Goal: Task Accomplishment & Management: Manage account settings

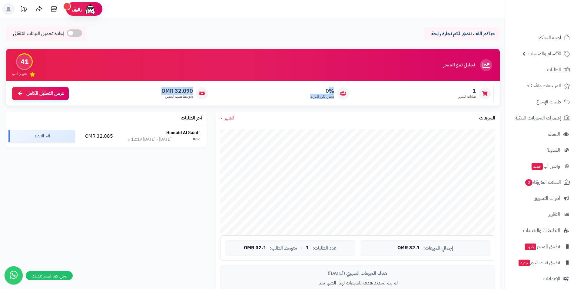
drag, startPoint x: 329, startPoint y: 90, endPoint x: 152, endPoint y: 91, distance: 176.9
click at [152, 91] on div "1 طلبات الشهر 0% معدل تكرار الشراء 32.090 OMR متوسط طلب العميل عرض التحليل الكا…" at bounding box center [253, 93] width 494 height 24
click at [251, 90] on div "0% معدل تكرار الشراء" at bounding box center [283, 93] width 139 height 17
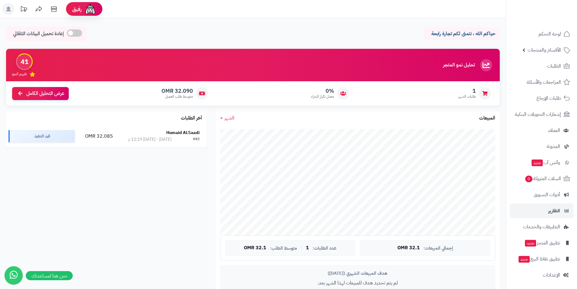
scroll to position [5, 0]
click at [561, 45] on link "الأقسام والمنتجات" at bounding box center [542, 49] width 64 height 15
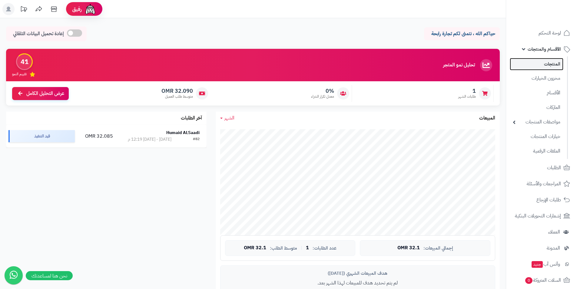
click at [557, 61] on link "المنتجات" at bounding box center [537, 64] width 54 height 12
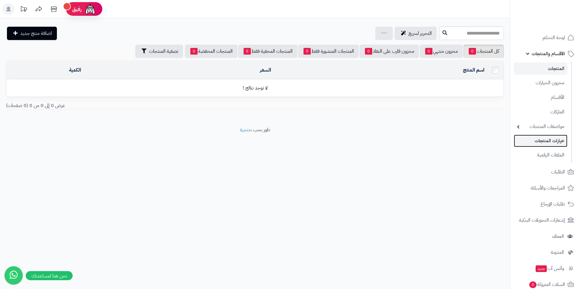
click at [555, 142] on link "خيارات المنتجات" at bounding box center [541, 140] width 54 height 12
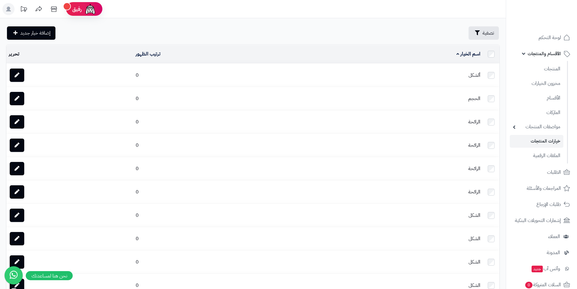
click at [431, 69] on td "ألشكل" at bounding box center [396, 75] width 171 height 23
click at [22, 73] on link at bounding box center [17, 74] width 15 height 13
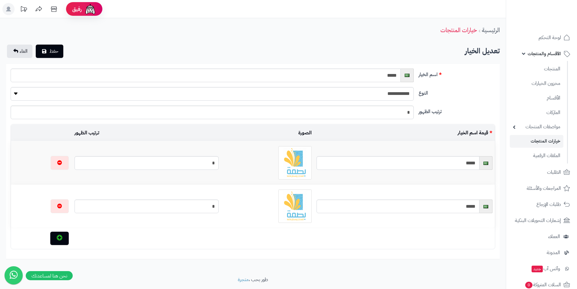
scroll to position [18, 0]
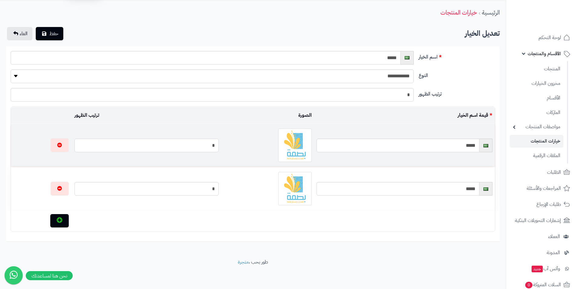
click at [219, 146] on input "*" at bounding box center [146, 145] width 144 height 14
click at [445, 137] on td "*****" at bounding box center [404, 145] width 181 height 43
click at [442, 151] on input "*****" at bounding box center [397, 145] width 163 height 14
click at [444, 146] on input "*****" at bounding box center [397, 145] width 163 height 14
click at [431, 82] on div "**********" at bounding box center [252, 78] width 489 height 18
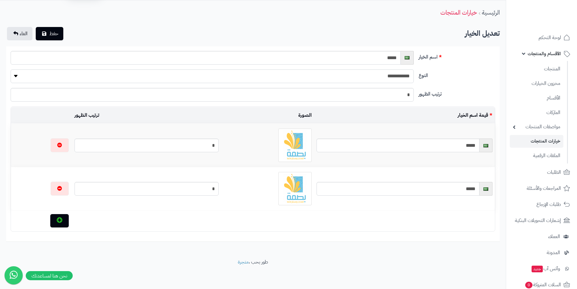
click at [398, 72] on select "**********" at bounding box center [212, 76] width 403 height 14
click at [399, 77] on select "**********" at bounding box center [212, 76] width 403 height 14
click at [474, 71] on label "النوع" at bounding box center [456, 74] width 81 height 10
click at [414, 71] on select "**********" at bounding box center [212, 76] width 403 height 14
click at [22, 32] on span "الغاء" at bounding box center [24, 33] width 8 height 7
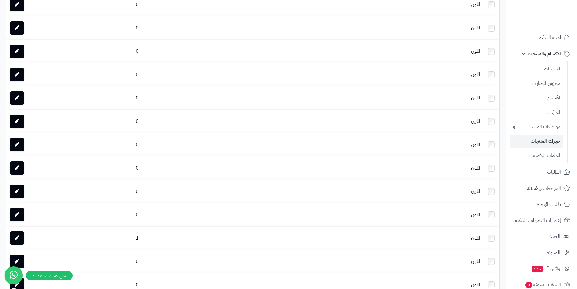
scroll to position [515, 0]
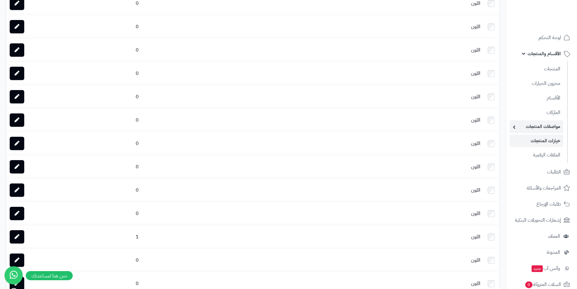
click at [549, 126] on link "مواصفات المنتجات" at bounding box center [537, 126] width 54 height 12
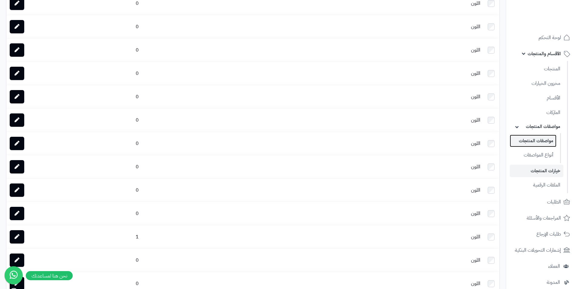
click at [551, 135] on link "مواصفات المنتجات" at bounding box center [533, 140] width 47 height 12
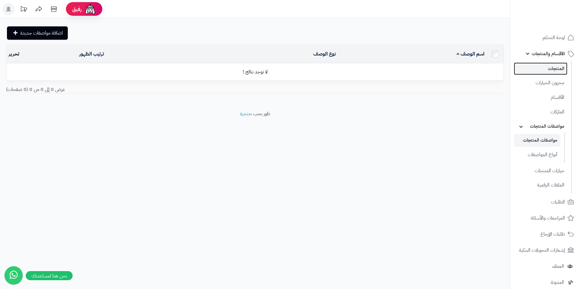
click at [555, 67] on link "المنتجات" at bounding box center [541, 68] width 54 height 12
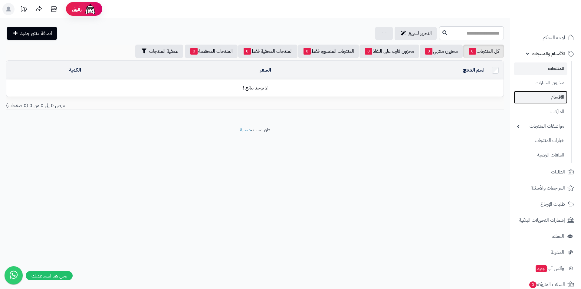
click at [563, 98] on link "الأقسام" at bounding box center [541, 97] width 54 height 12
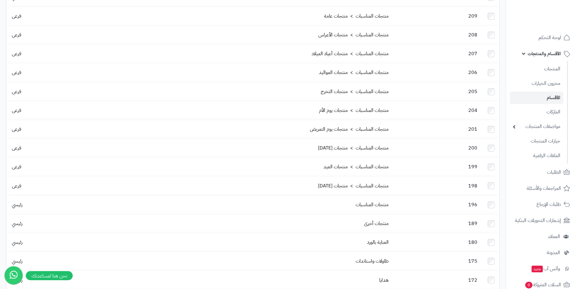
scroll to position [30, 0]
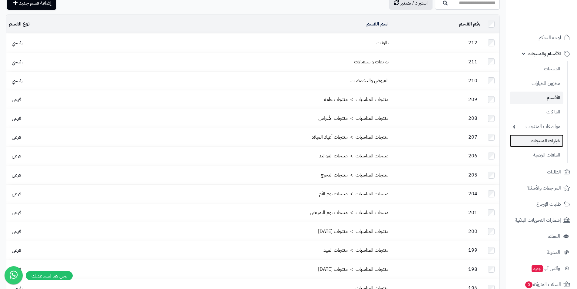
click at [552, 141] on link "خيارات المنتجات" at bounding box center [537, 140] width 54 height 12
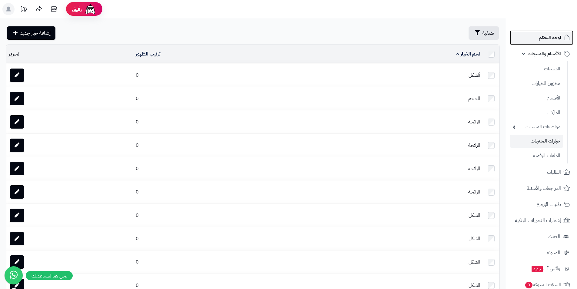
click at [560, 39] on span "لوحة التحكم" at bounding box center [550, 37] width 22 height 8
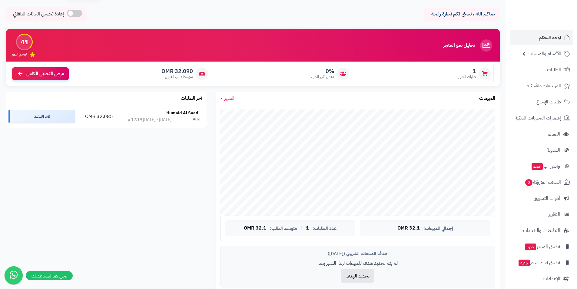
scroll to position [30, 0]
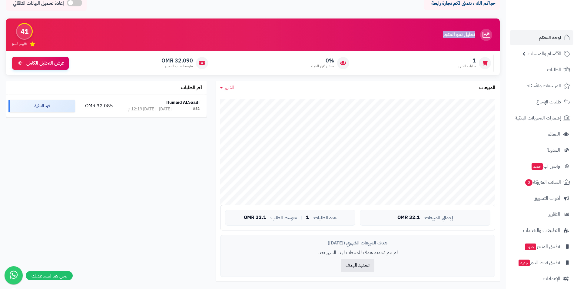
drag, startPoint x: 475, startPoint y: 35, endPoint x: 413, endPoint y: 33, distance: 62.1
click at [413, 33] on div "تحليل نمو المتجر المرحلة الأولى 41 تقييم النمو" at bounding box center [253, 34] width 494 height 32
click at [438, 32] on div "تحليل نمو المتجر المرحلة الأولى 41 تقييم النمو" at bounding box center [253, 34] width 494 height 32
click at [559, 70] on span "الطلبات" at bounding box center [554, 69] width 14 height 8
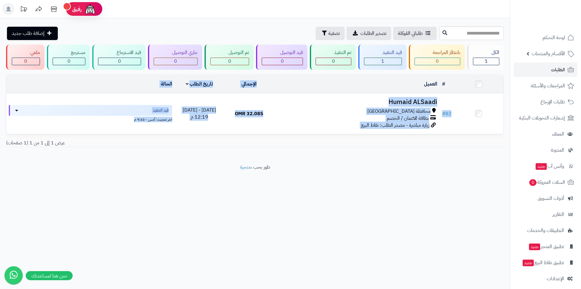
drag, startPoint x: 437, startPoint y: 146, endPoint x: 376, endPoint y: 91, distance: 81.7
click at [376, 91] on div "# المحدد: 0 العميل الاجراءات تحديث حالة الطلبات تحضير الطلبات إصدار بوليصة الشح…" at bounding box center [255, 112] width 507 height 77
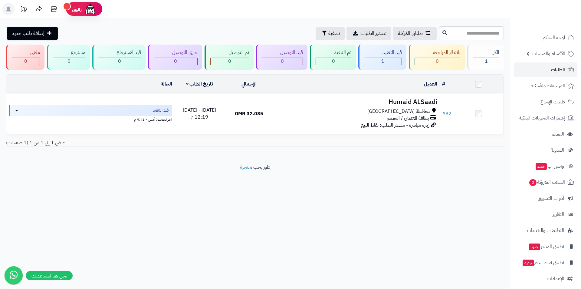
click at [406, 173] on footer "طور بحب ، متجرة" at bounding box center [255, 179] width 510 height 30
click at [563, 50] on span "الأقسام والمنتجات" at bounding box center [548, 53] width 33 height 8
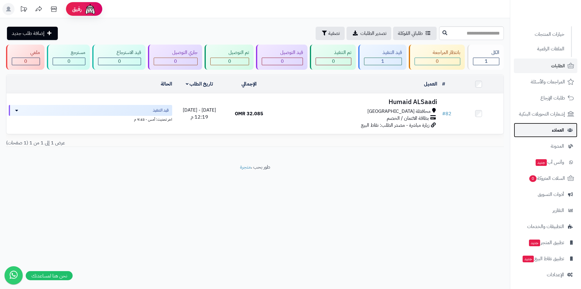
click at [559, 133] on span "العملاء" at bounding box center [558, 130] width 12 height 8
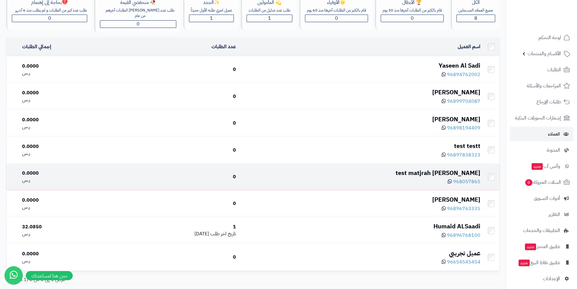
scroll to position [61, 0]
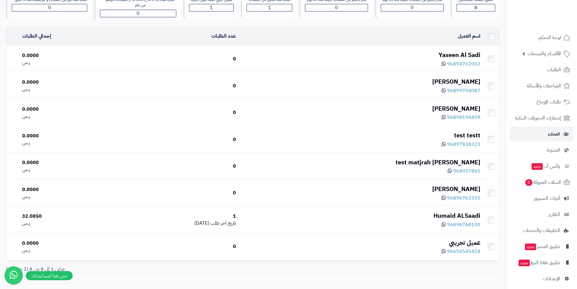
click at [290, 270] on div "عرض 1 إلى 8 من 8 (1 صفحات)" at bounding box center [253, 268] width 503 height 7
click at [294, 269] on div "عرض 1 إلى 8 من 8 (1 صفحات)" at bounding box center [253, 268] width 503 height 7
drag, startPoint x: 308, startPoint y: 268, endPoint x: 419, endPoint y: 271, distance: 110.9
click at [310, 269] on div "عرض 1 إلى 8 من 8 (1 صفحات)" at bounding box center [253, 268] width 503 height 7
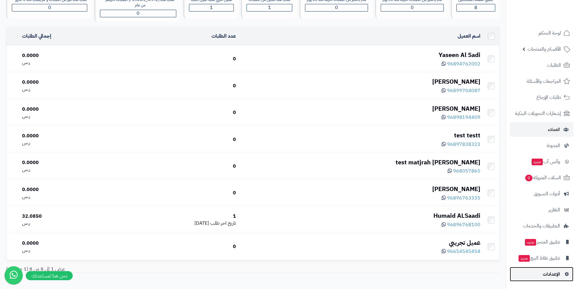
click at [553, 273] on span "الإعدادات" at bounding box center [551, 274] width 17 height 8
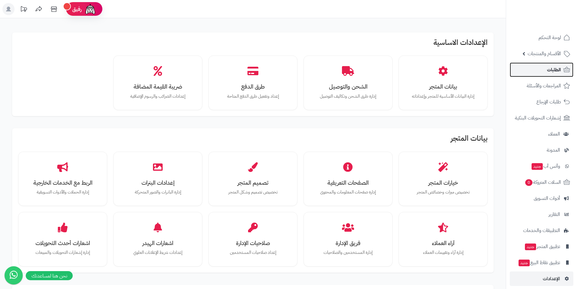
click at [548, 68] on span "الطلبات" at bounding box center [554, 69] width 14 height 8
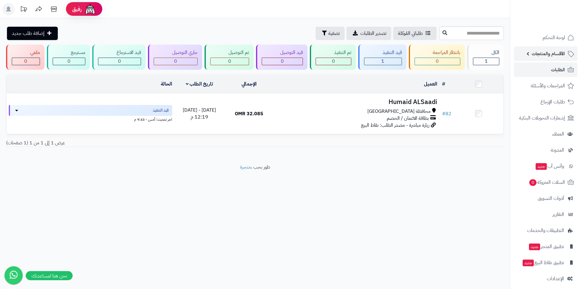
click at [559, 49] on span "الأقسام والمنتجات" at bounding box center [548, 53] width 33 height 8
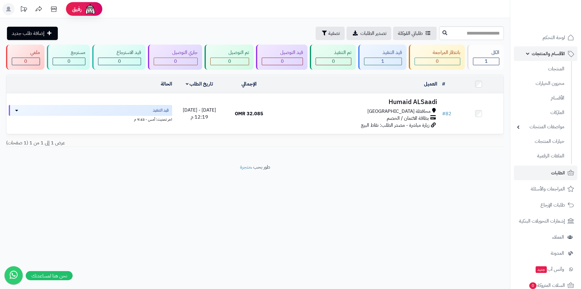
click at [550, 54] on span "الأقسام والمنتجات" at bounding box center [548, 53] width 33 height 8
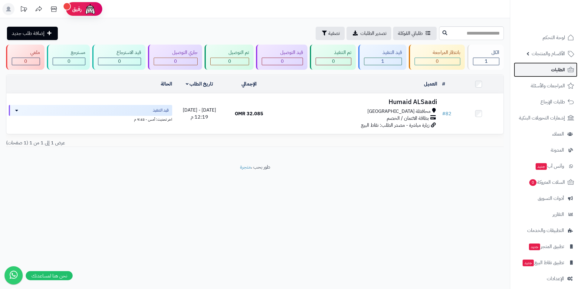
click at [555, 68] on span "الطلبات" at bounding box center [558, 69] width 14 height 8
click at [554, 55] on span "الأقسام والمنتجات" at bounding box center [548, 53] width 33 height 8
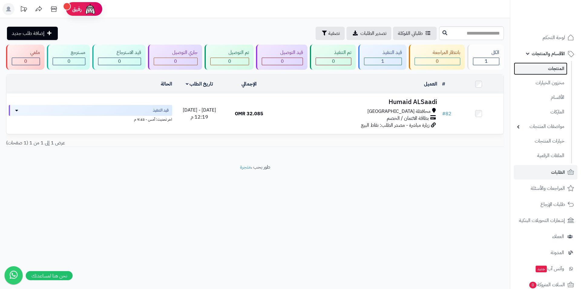
click at [553, 68] on link "المنتجات" at bounding box center [541, 68] width 54 height 12
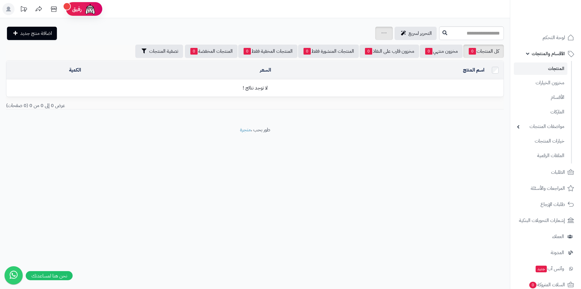
click at [382, 35] on link at bounding box center [384, 33] width 5 height 7
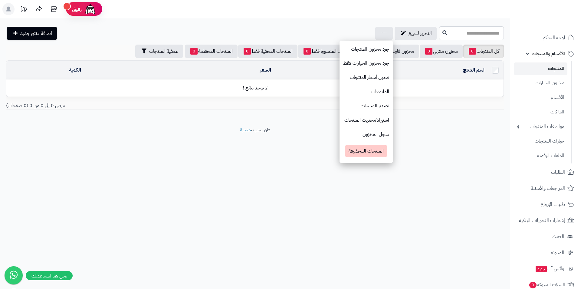
click at [362, 203] on div "**********" at bounding box center [290, 144] width 581 height 289
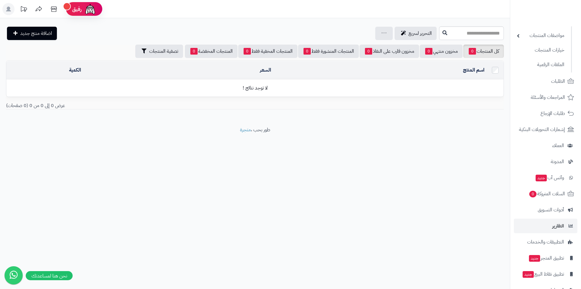
scroll to position [107, 0]
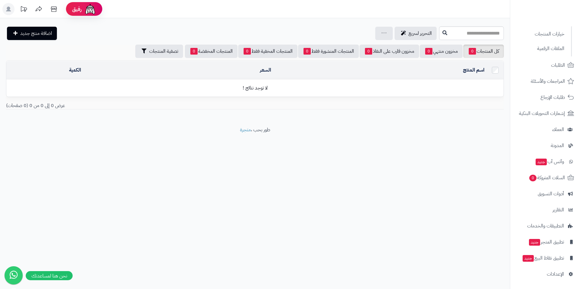
click at [259, 128] on footer "طور بحب ، متجرة" at bounding box center [255, 141] width 510 height 30
click at [309, 130] on footer "طور بحب ، متجرة" at bounding box center [255, 141] width 510 height 30
click at [270, 128] on footer "طور بحب ، متجرة" at bounding box center [255, 141] width 510 height 30
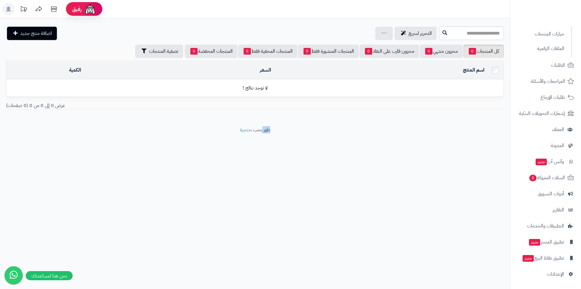
click at [270, 128] on footer "طور بحب ، متجرة" at bounding box center [255, 141] width 510 height 30
click at [343, 132] on footer "طور بحب ، متجرة" at bounding box center [255, 141] width 510 height 30
click at [569, 274] on icon at bounding box center [570, 274] width 5 height 4
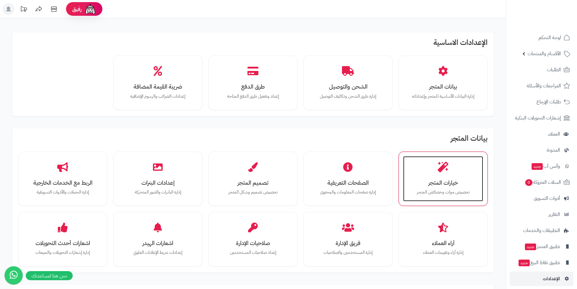
click at [448, 180] on h3 "خيارات المتجر" at bounding box center [443, 182] width 68 height 6
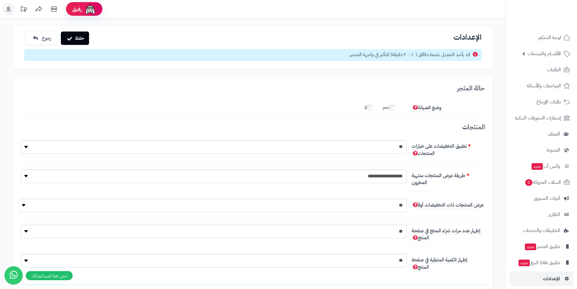
scroll to position [5, 0]
click at [79, 42] on button "حفظ" at bounding box center [75, 37] width 28 height 13
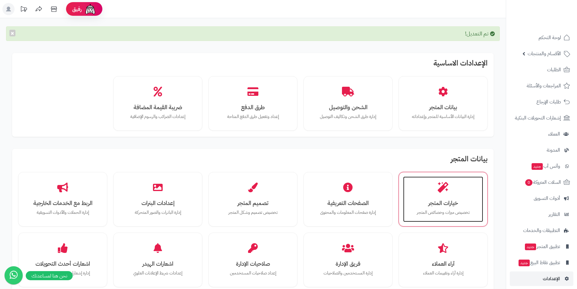
click at [461, 192] on div "خيارات المتجر تخصيص ميزات وخصائص المتجر" at bounding box center [443, 198] width 80 height 45
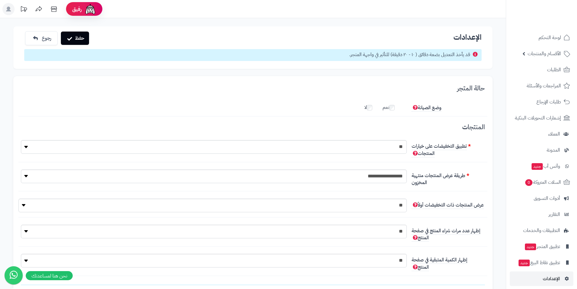
scroll to position [5, 0]
click at [71, 35] on button "حفظ" at bounding box center [75, 37] width 28 height 13
